Goal: Information Seeking & Learning: Learn about a topic

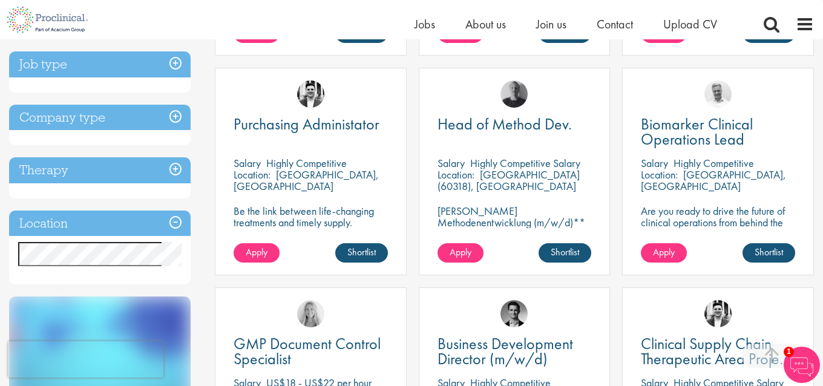
scroll to position [399, 0]
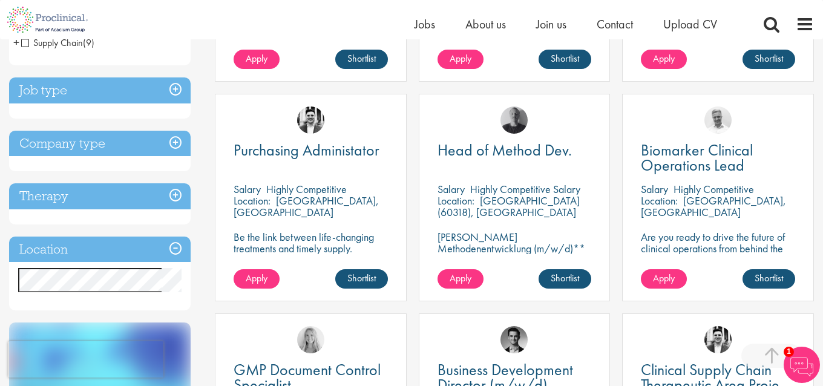
click at [177, 85] on h3 "Job type" at bounding box center [100, 90] width 182 height 26
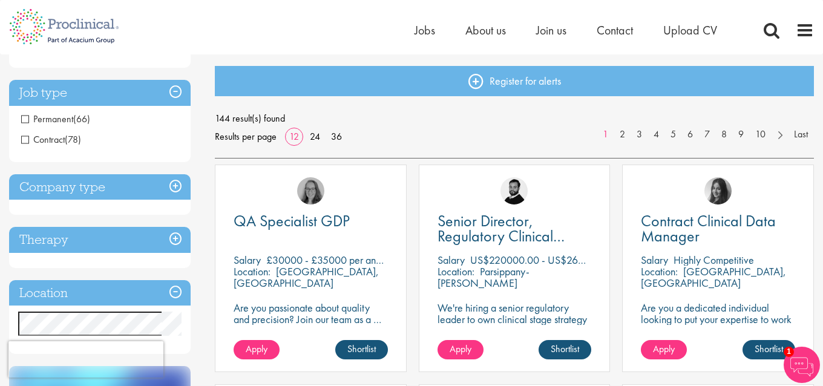
scroll to position [0, 0]
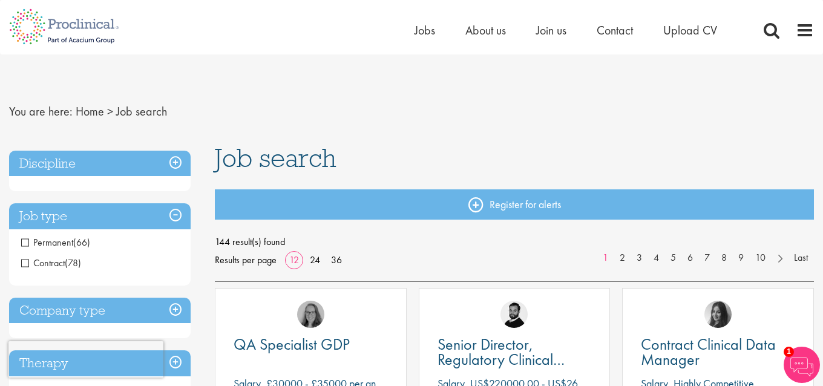
click at [64, 243] on span "Permanent" at bounding box center [47, 242] width 52 height 13
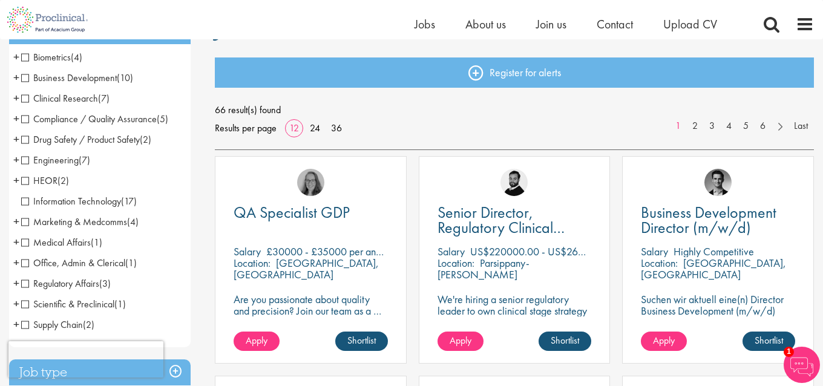
scroll to position [93, 0]
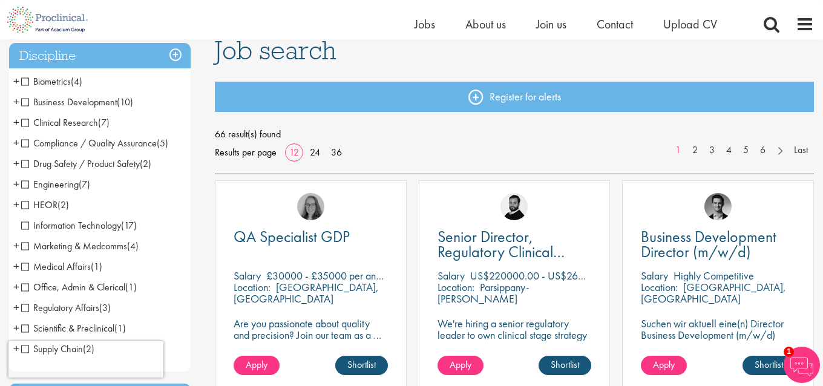
click at [12, 100] on li "Business Development (10) - + Licensing (1) Sales (5) Commercial Operations (4)" at bounding box center [100, 102] width 182 height 21
click at [16, 101] on span "+" at bounding box center [16, 102] width 6 height 18
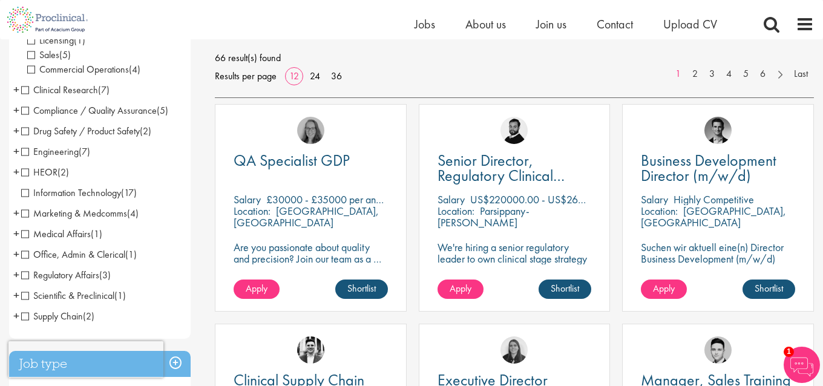
scroll to position [191, 0]
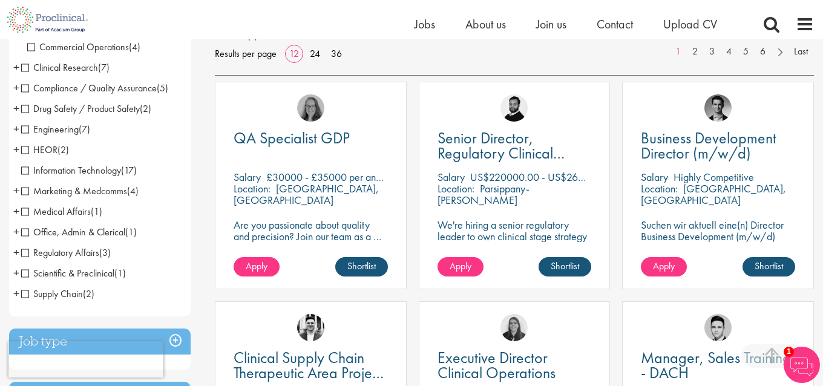
click at [18, 232] on span "+" at bounding box center [16, 232] width 6 height 18
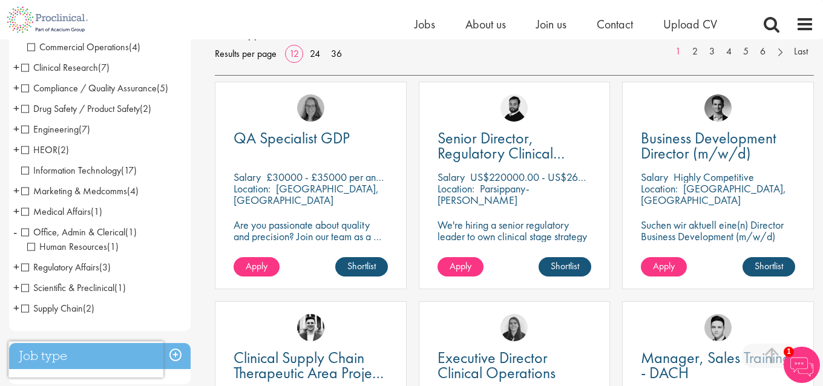
scroll to position [208, 0]
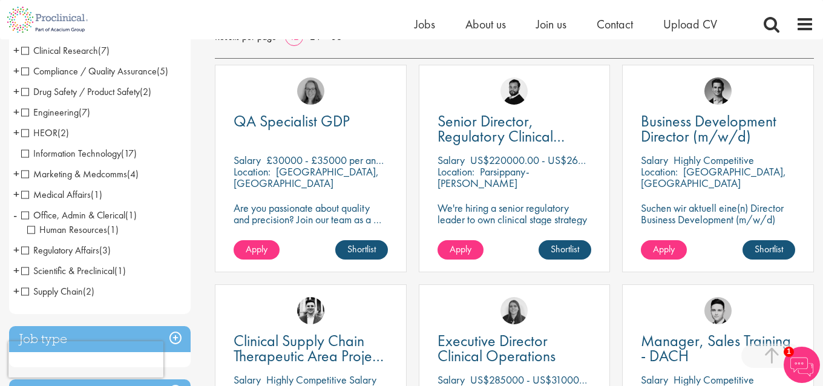
click at [15, 249] on span "+" at bounding box center [16, 250] width 6 height 18
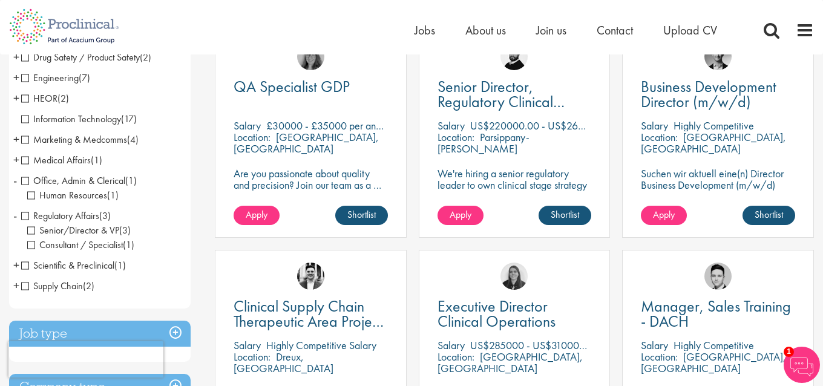
scroll to position [2, 0]
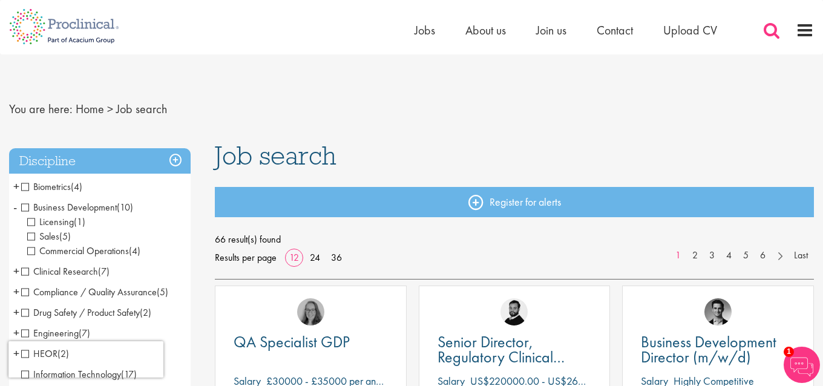
click at [774, 32] on span at bounding box center [771, 30] width 18 height 18
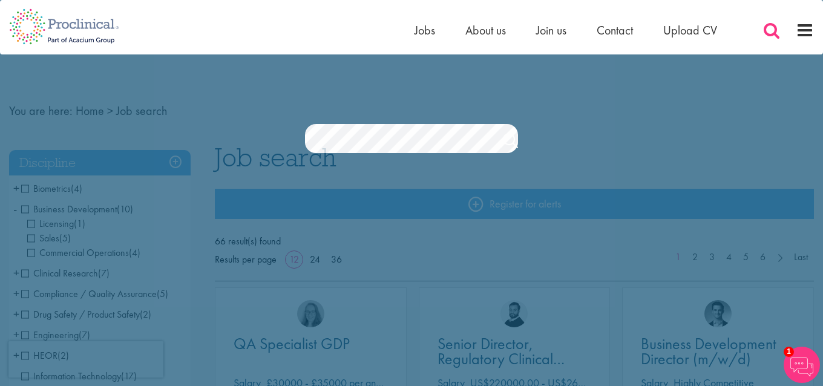
scroll to position [0, 0]
